Goal: Task Accomplishment & Management: Manage account settings

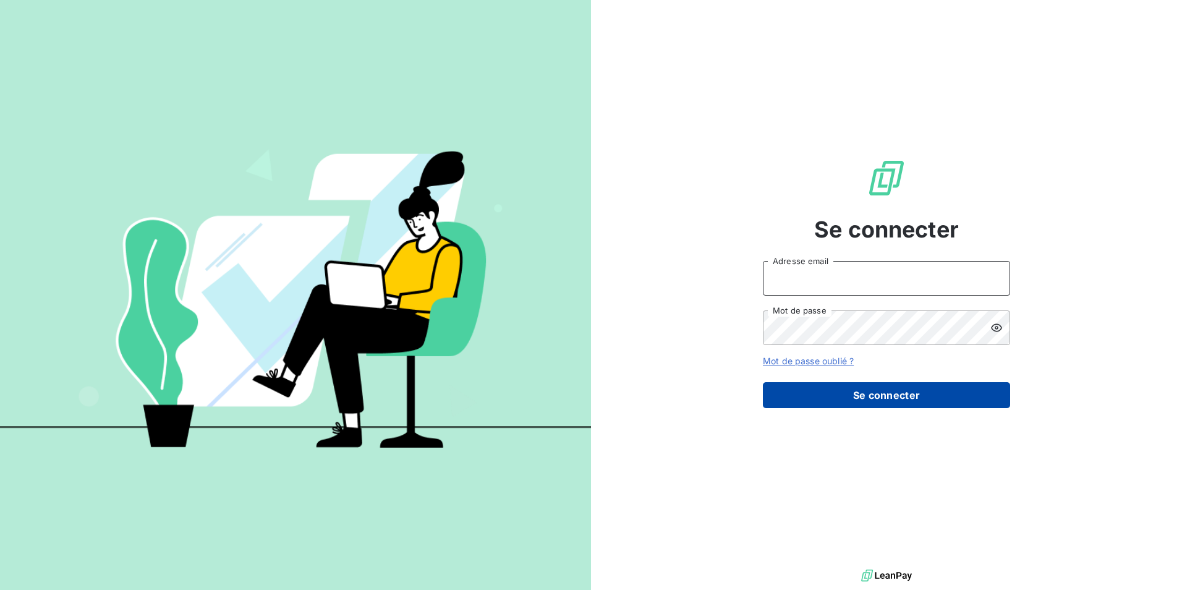
type input "[EMAIL_ADDRESS][DOMAIN_NAME]"
click at [868, 396] on button "Se connecter" at bounding box center [886, 395] width 247 height 26
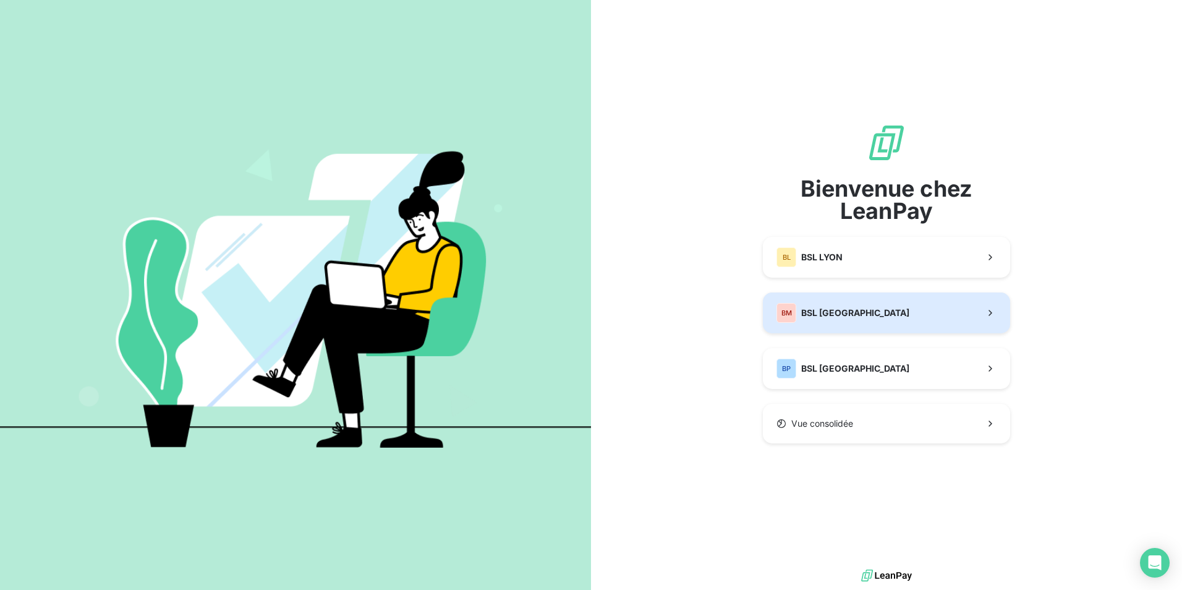
click at [838, 310] on span "BSL [GEOGRAPHIC_DATA]" at bounding box center [855, 313] width 108 height 12
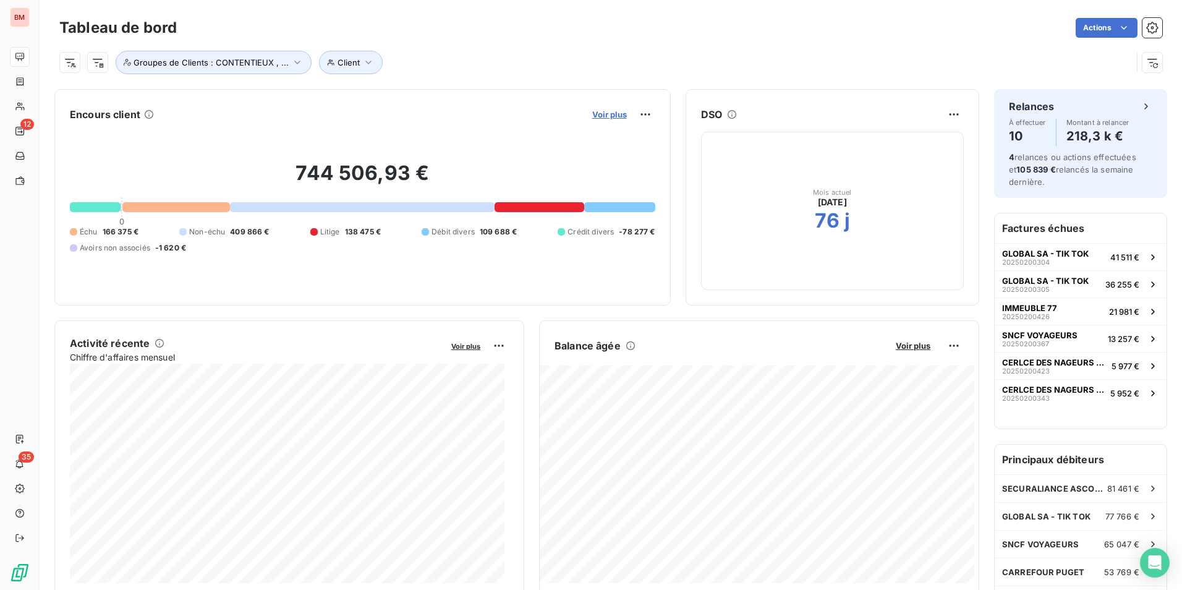
click at [595, 116] on span "Voir plus" at bounding box center [609, 114] width 35 height 10
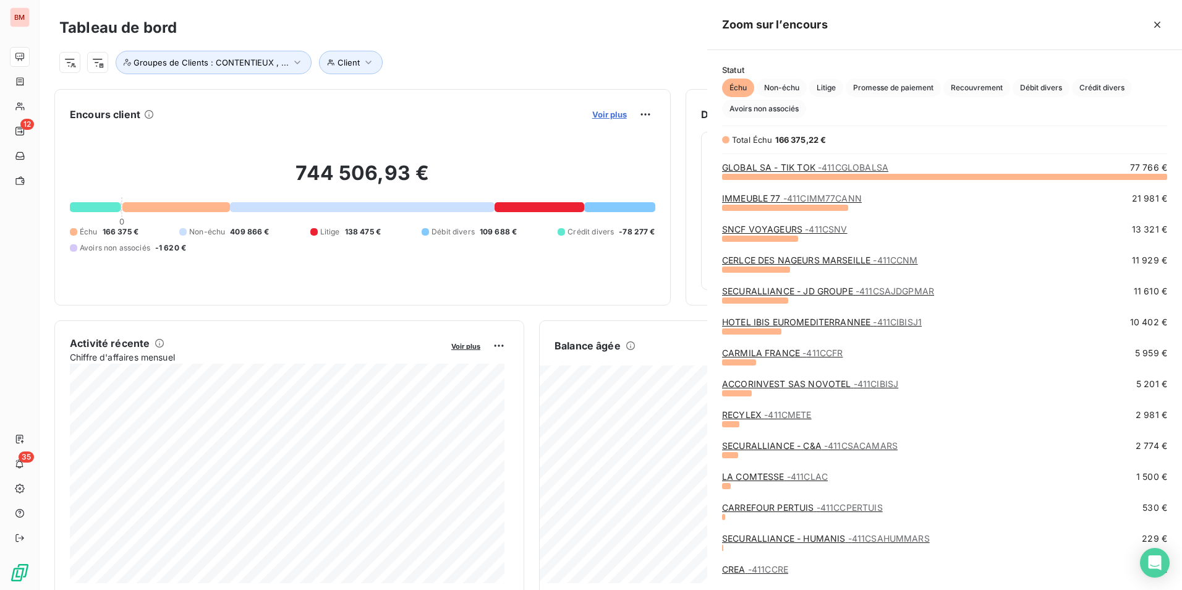
scroll to position [404, 465]
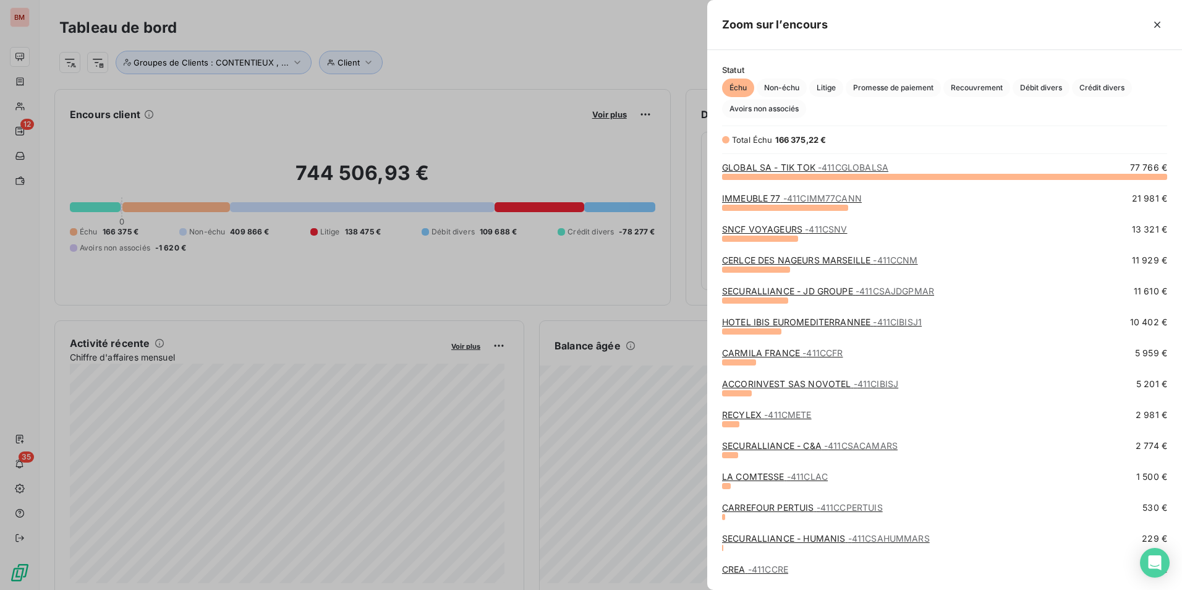
click at [486, 119] on div at bounding box center [591, 295] width 1182 height 590
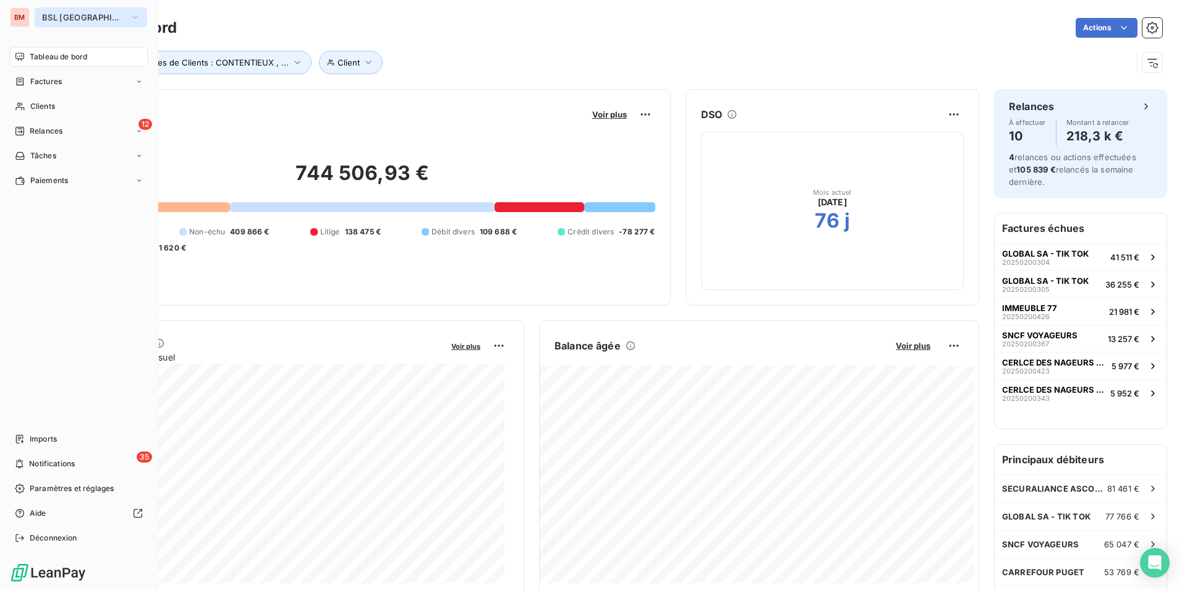
click at [130, 16] on icon "button" at bounding box center [135, 17] width 10 height 12
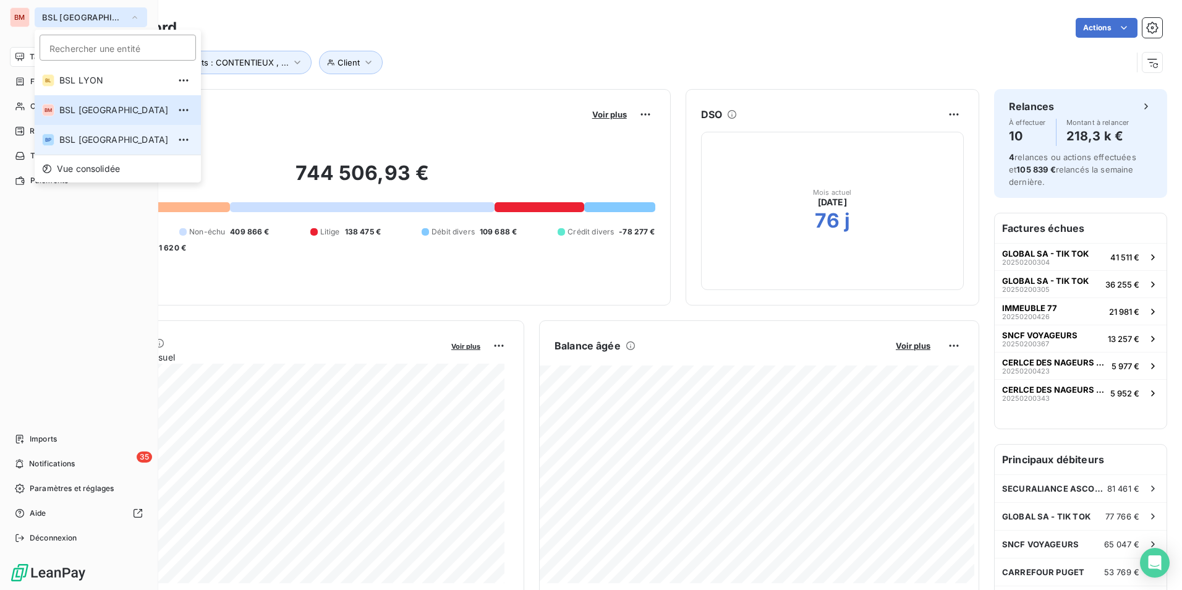
click at [96, 138] on span "BSL [GEOGRAPHIC_DATA]" at bounding box center [113, 139] width 109 height 12
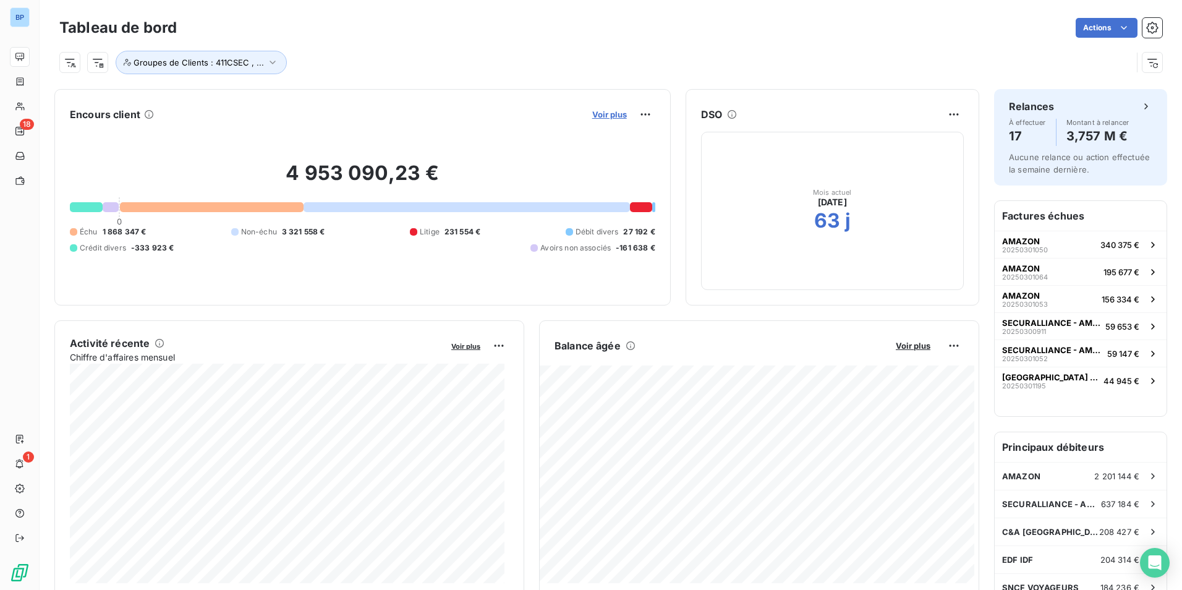
click at [604, 112] on span "Voir plus" at bounding box center [609, 114] width 35 height 10
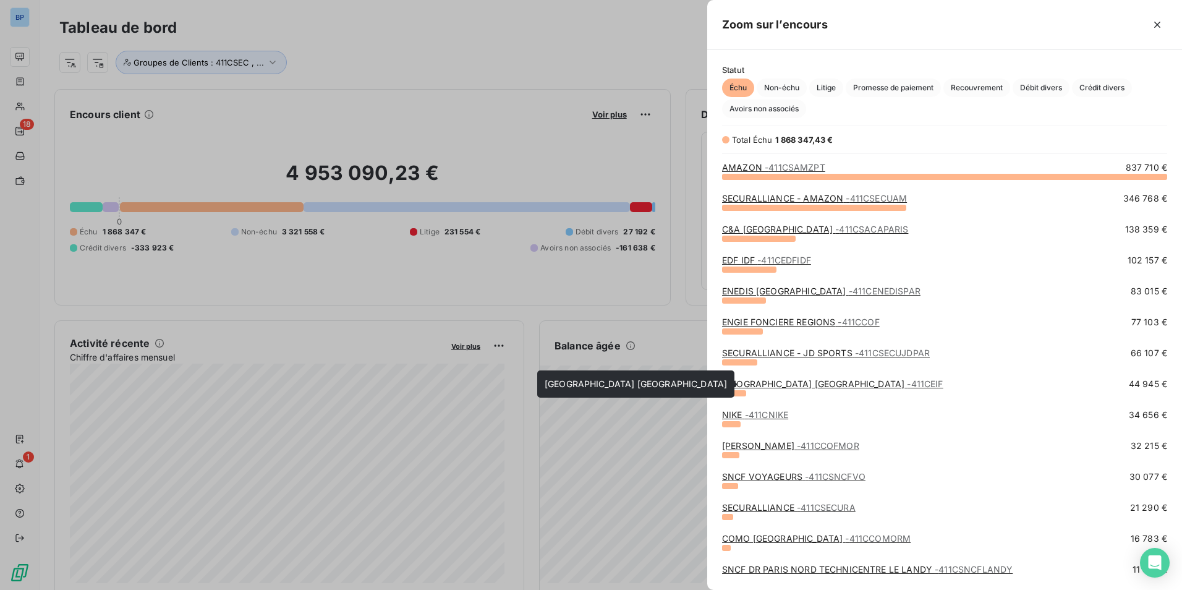
click at [798, 389] on div "[GEOGRAPHIC_DATA] [GEOGRAPHIC_DATA] - 411CEIF" at bounding box center [832, 384] width 221 height 12
click at [800, 383] on link "[GEOGRAPHIC_DATA] [GEOGRAPHIC_DATA] - 411CEIF" at bounding box center [832, 383] width 221 height 11
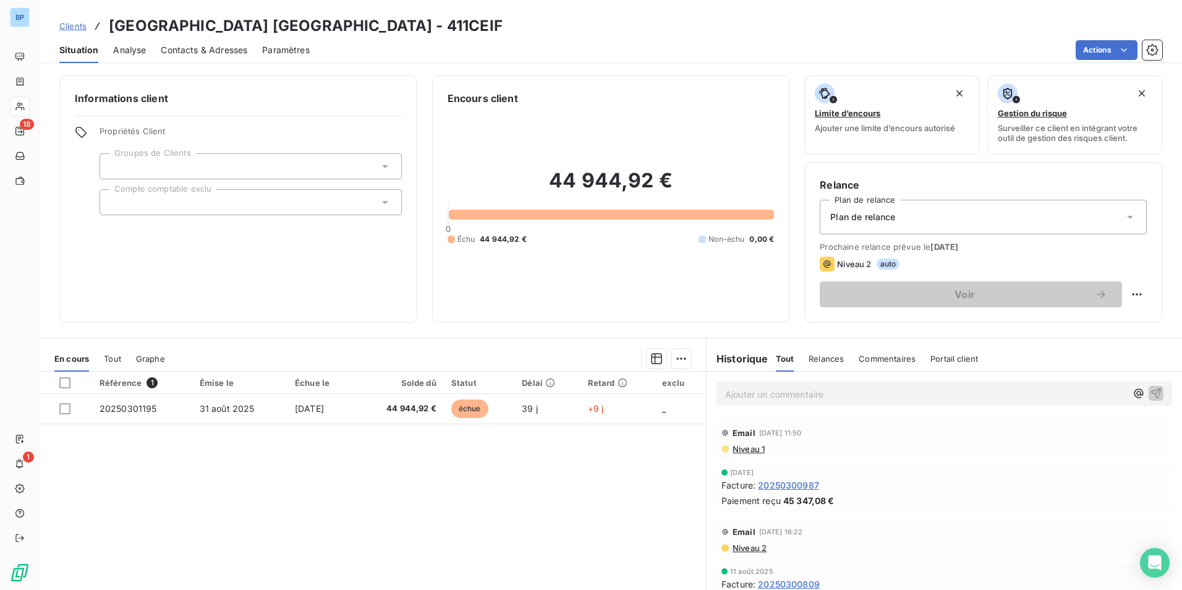
click at [744, 449] on span "Niveau 1" at bounding box center [747, 449] width 33 height 10
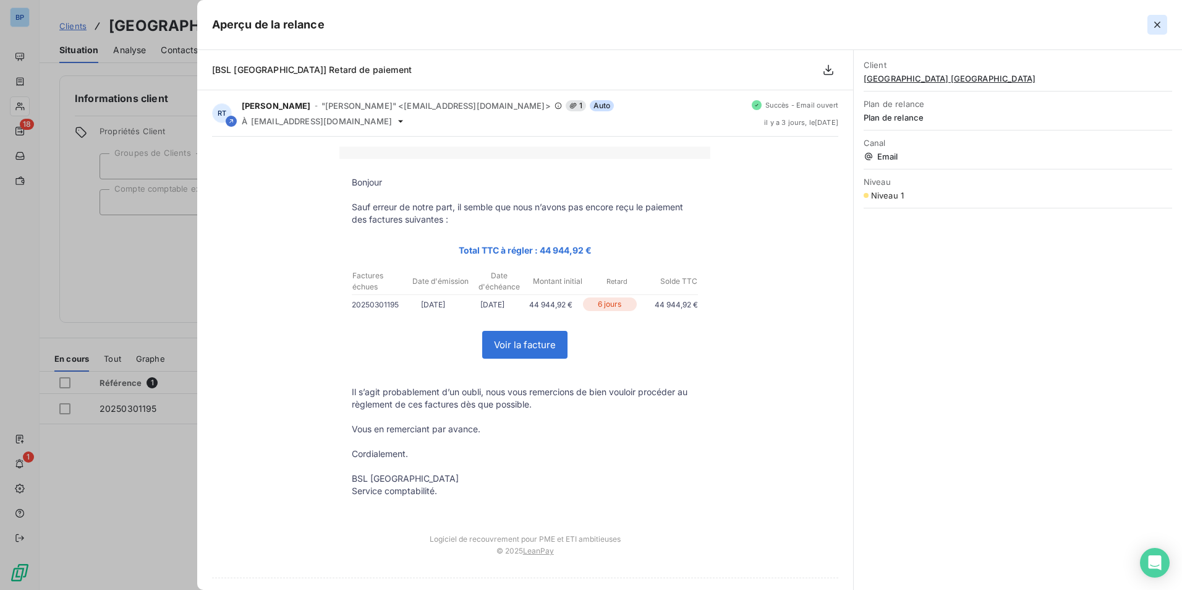
click at [1164, 26] on button "button" at bounding box center [1157, 25] width 20 height 20
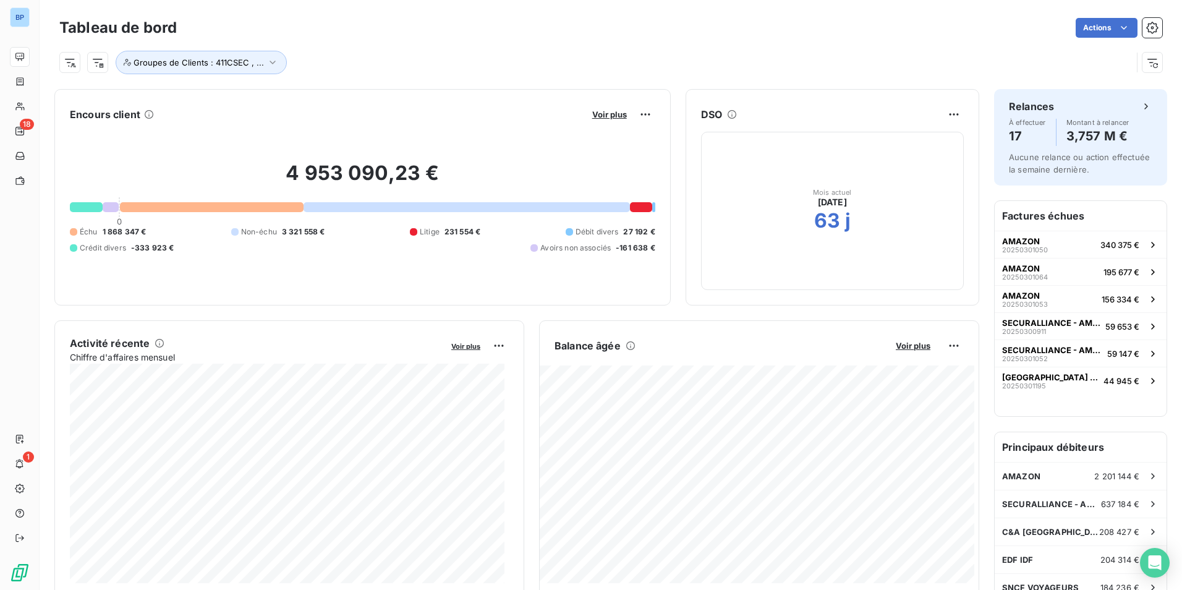
click at [605, 119] on button "Voir plus" at bounding box center [609, 114] width 42 height 11
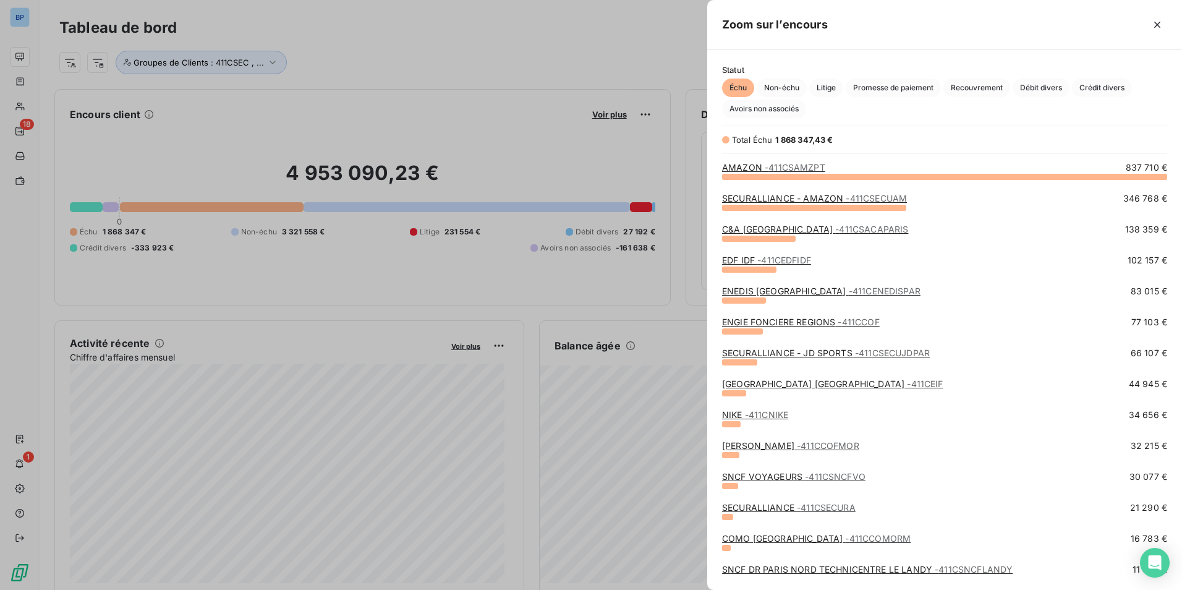
scroll to position [62, 0]
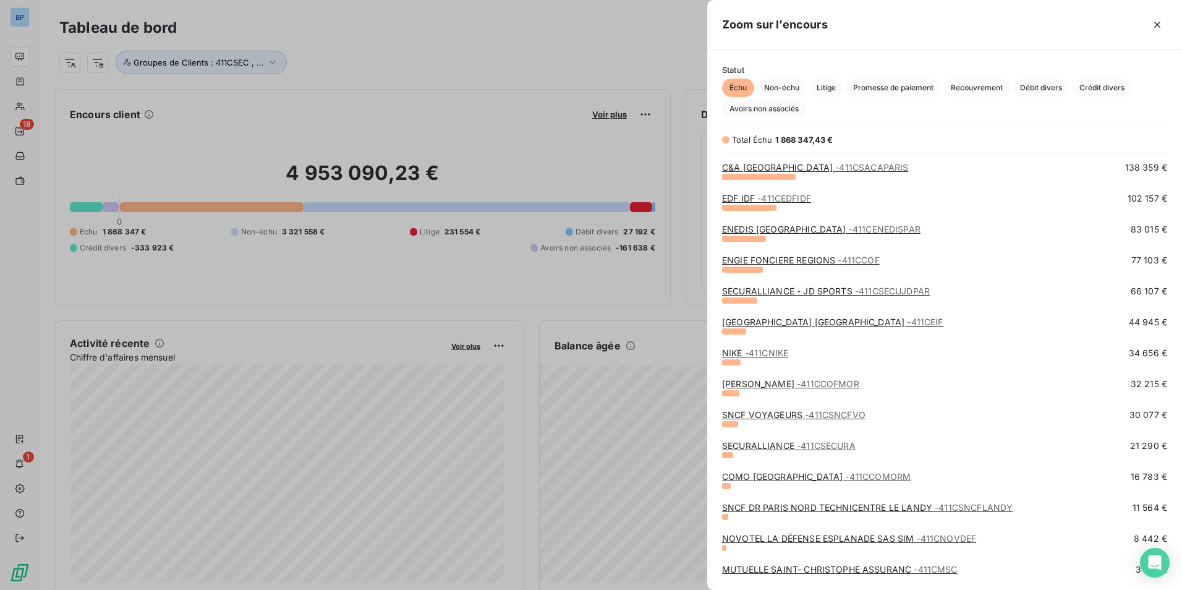
click at [752, 475] on link "COMO BRAND CENTER - 411CCOMORM" at bounding box center [816, 476] width 188 height 11
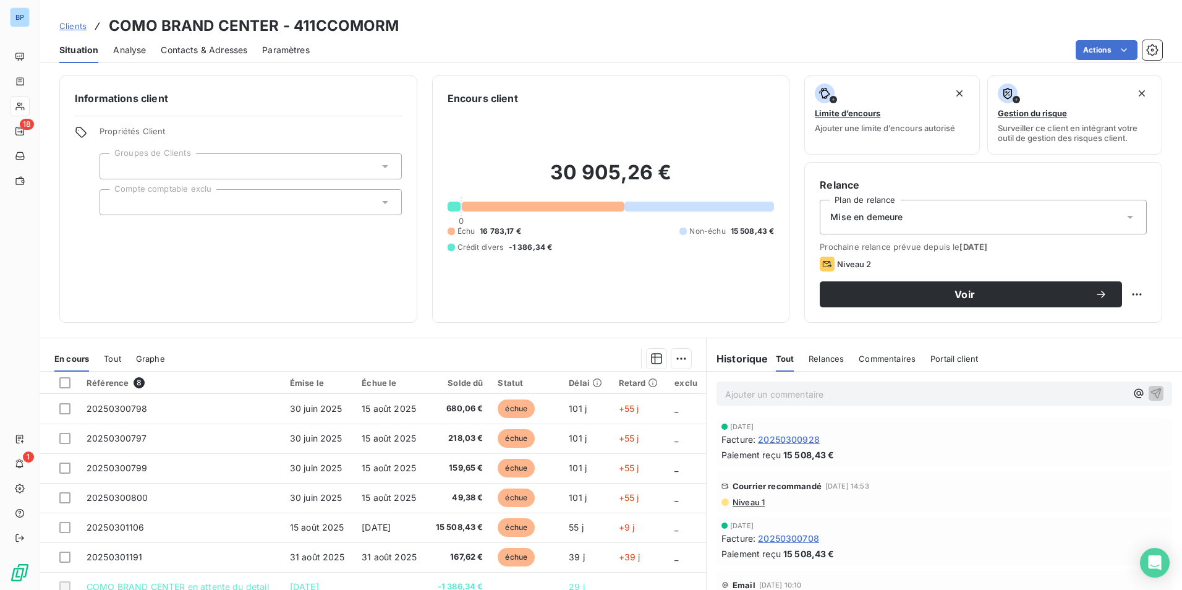
click at [742, 498] on span "Niveau 1" at bounding box center [747, 502] width 33 height 10
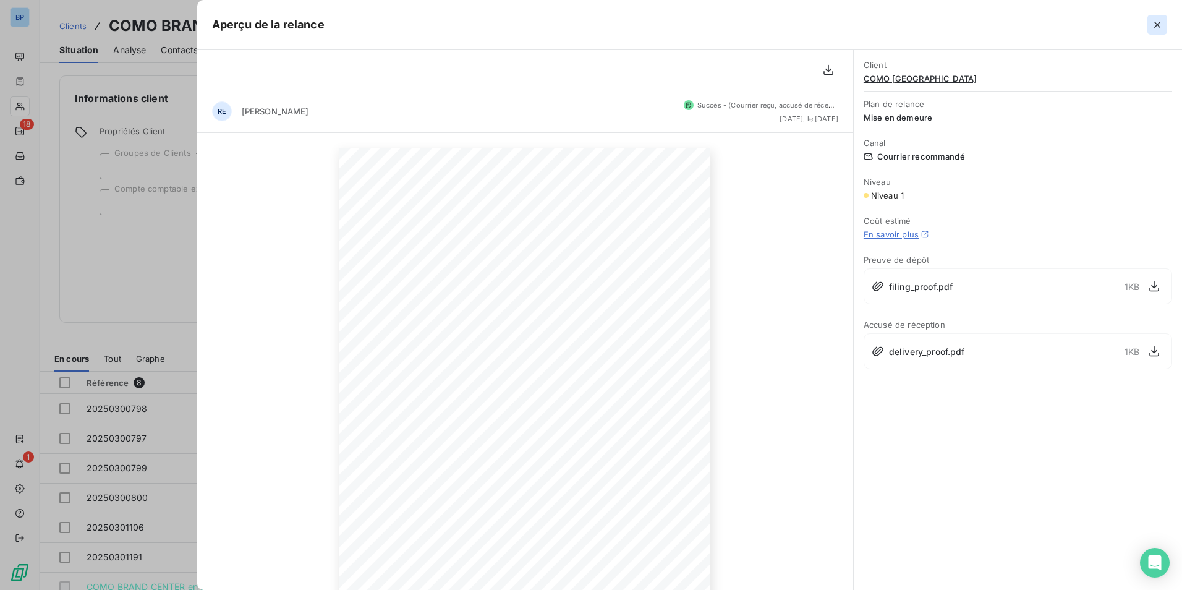
click at [1162, 26] on icon "button" at bounding box center [1157, 25] width 12 height 12
